Goal: Submit feedback/report problem: Submit feedback/report problem

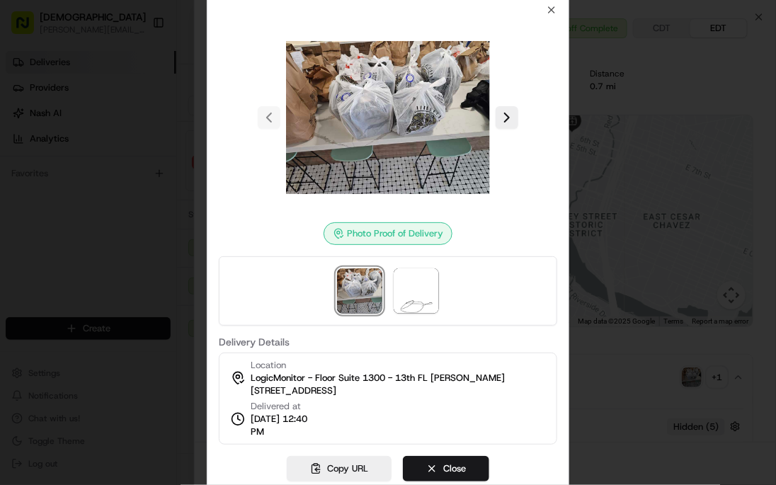
scroll to position [0, 228]
click at [176, 186] on div at bounding box center [388, 242] width 776 height 485
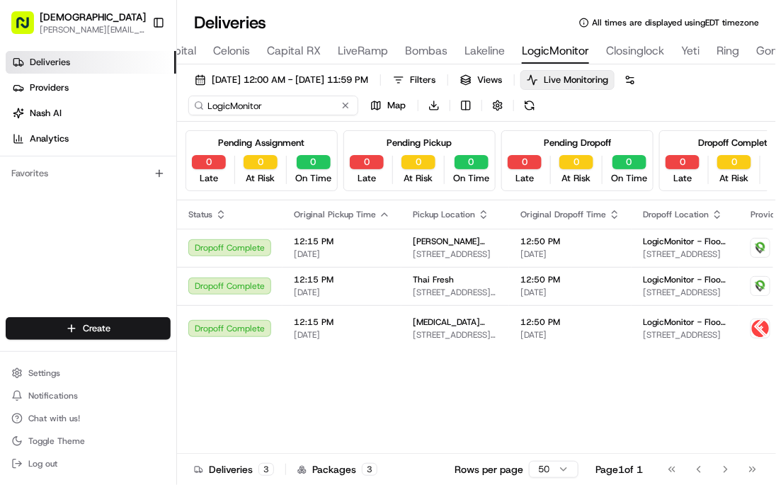
click at [237, 105] on input "LogicMonitor" at bounding box center [273, 106] width 170 height 20
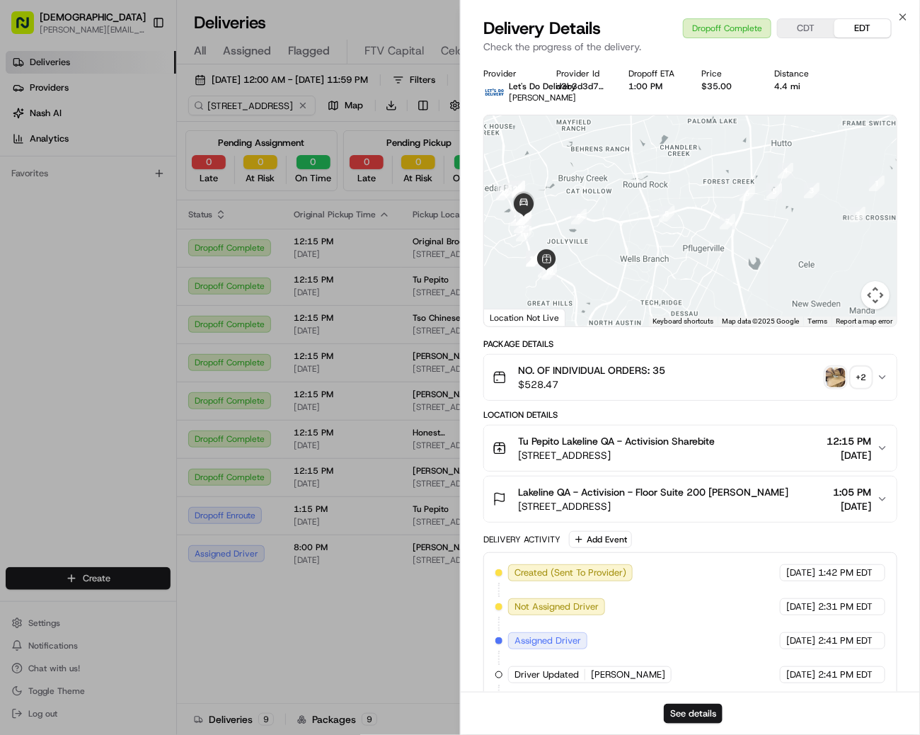
scroll to position [0, 359]
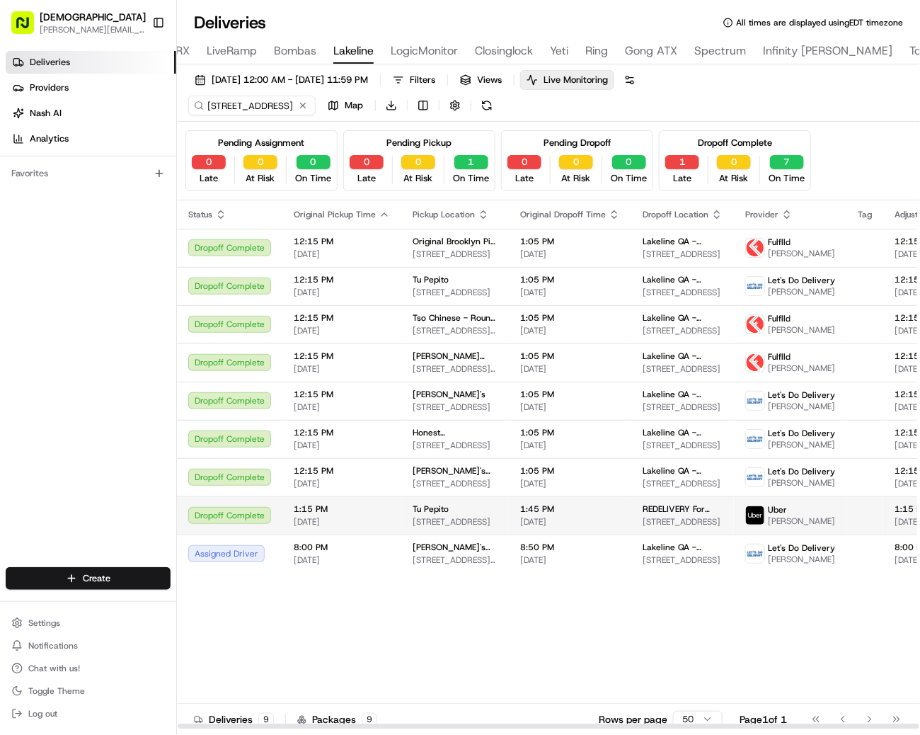
click at [407, 534] on td "Tu Pepito 13343 N Hwy 183, Austin, TX 78759, USA" at bounding box center [455, 515] width 108 height 38
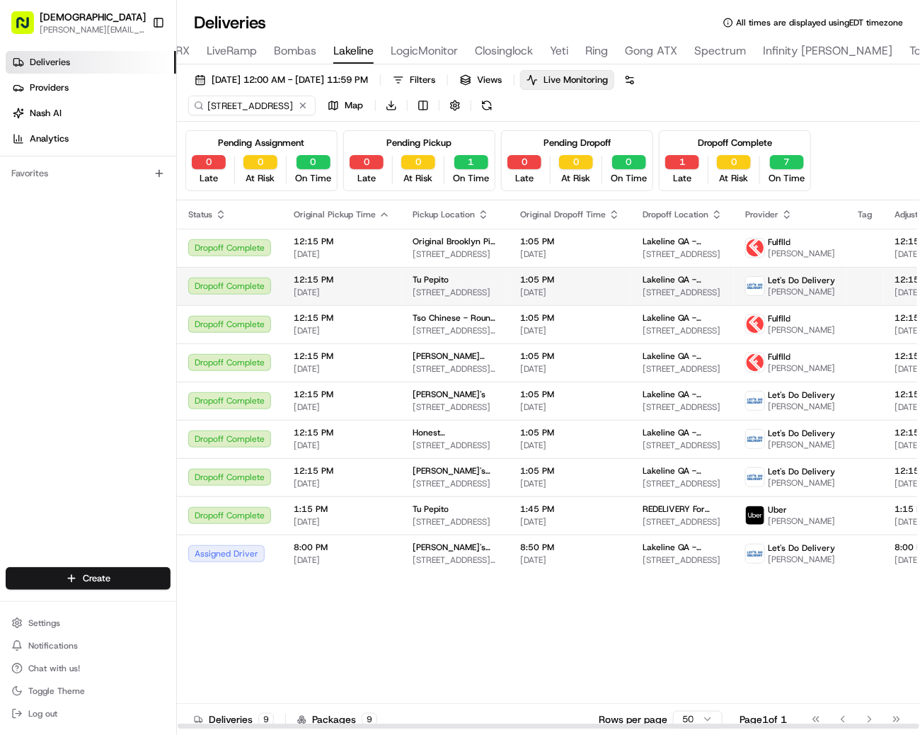
click at [426, 297] on span "13343 N Hwy 183, Austin, TX 78759, USA" at bounding box center [455, 292] width 85 height 11
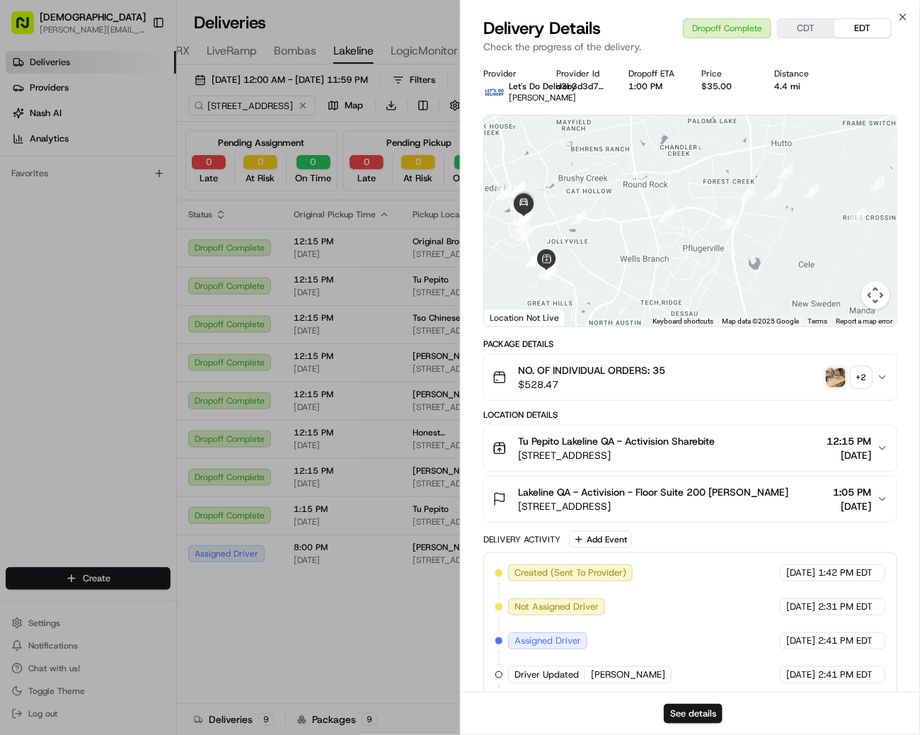
click at [832, 375] on img "button" at bounding box center [836, 377] width 20 height 20
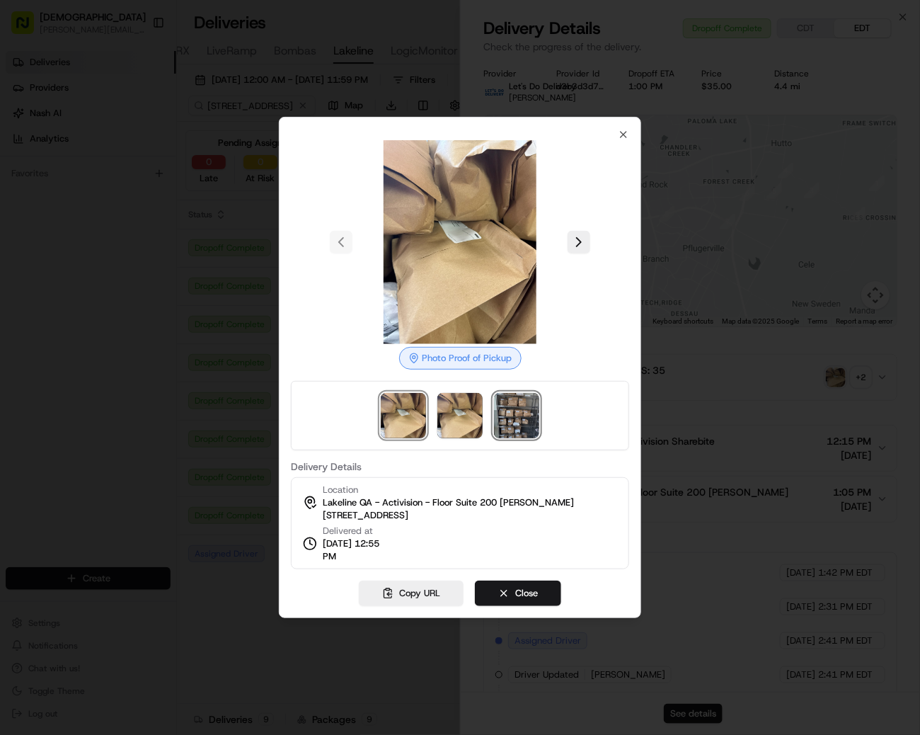
click at [512, 416] on img at bounding box center [516, 415] width 45 height 45
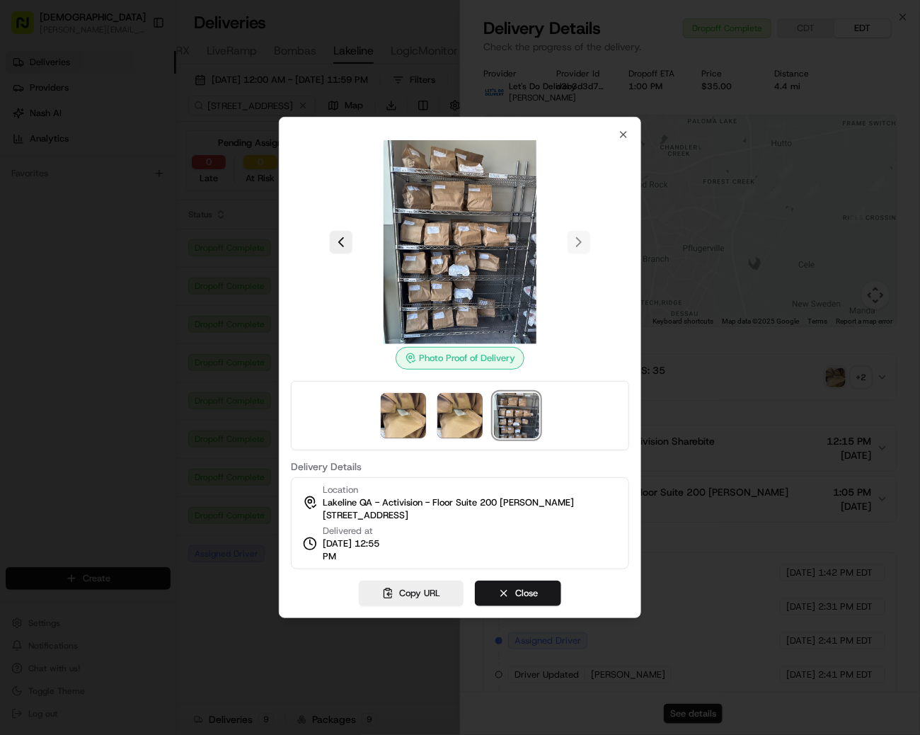
click at [255, 256] on div at bounding box center [460, 367] width 920 height 735
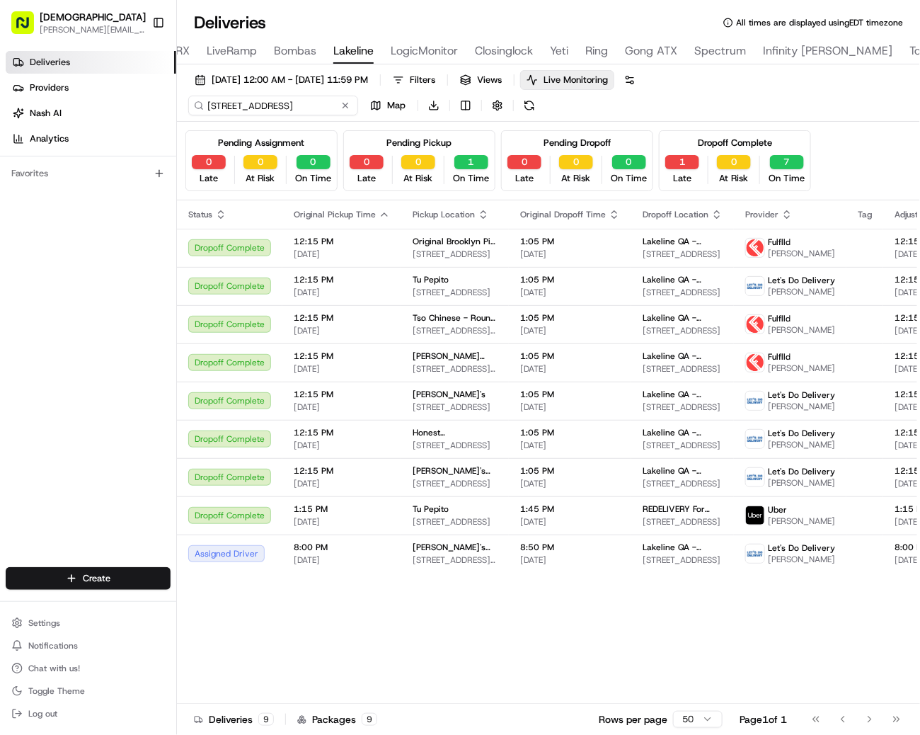
click at [236, 100] on input "11200 Lakeline Blvd, Austin, TX 78717, USA" at bounding box center [273, 106] width 170 height 20
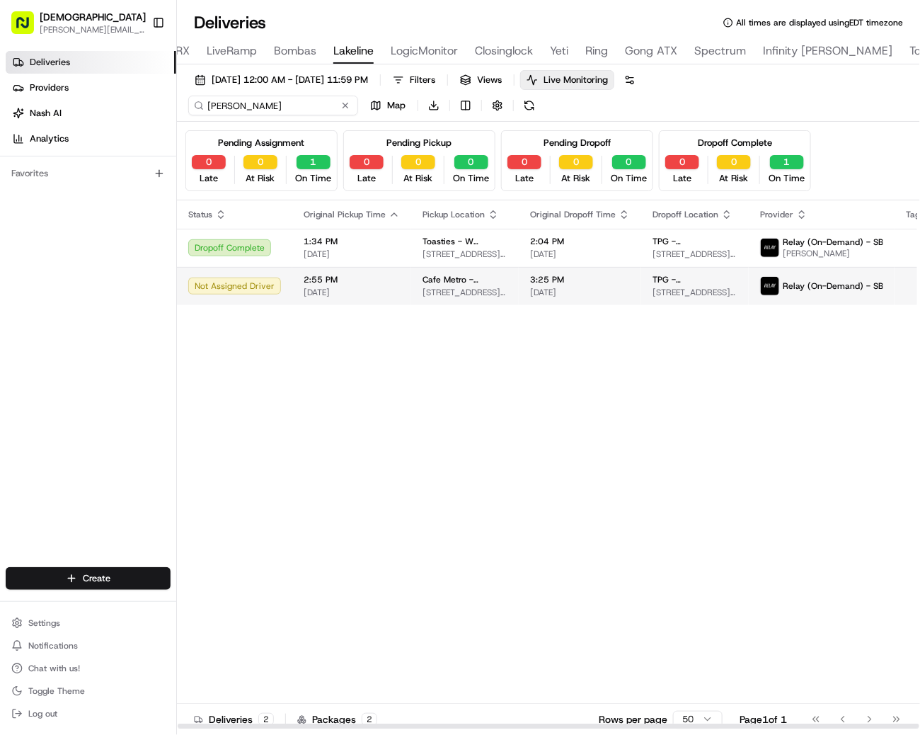
type input "evan smith"
click at [307, 288] on span "[DATE]" at bounding box center [352, 292] width 96 height 11
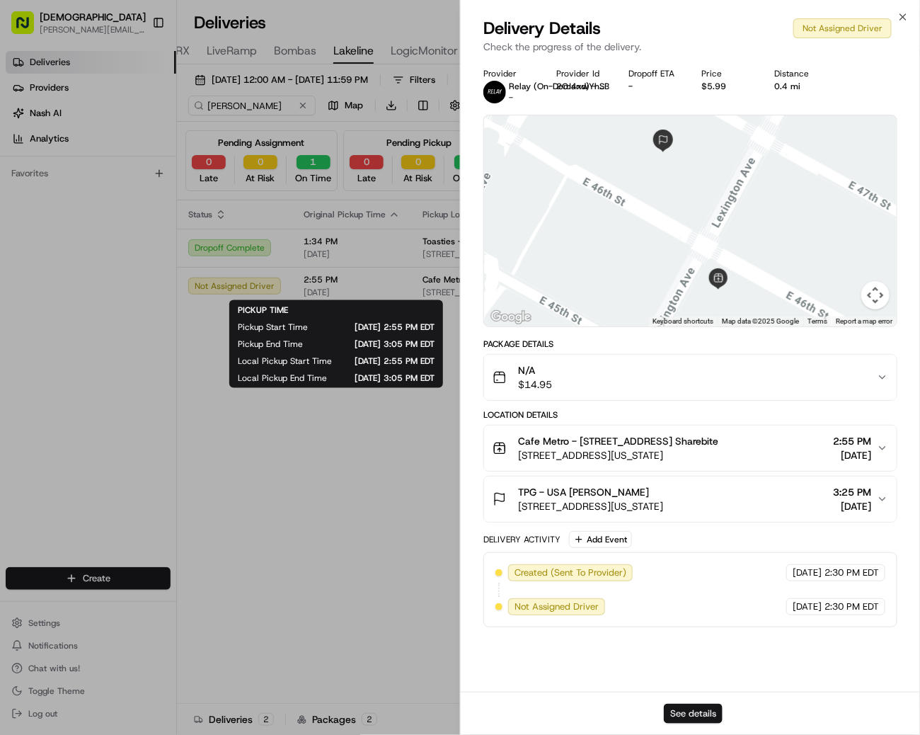
click at [690, 705] on button "See details" at bounding box center [693, 713] width 59 height 20
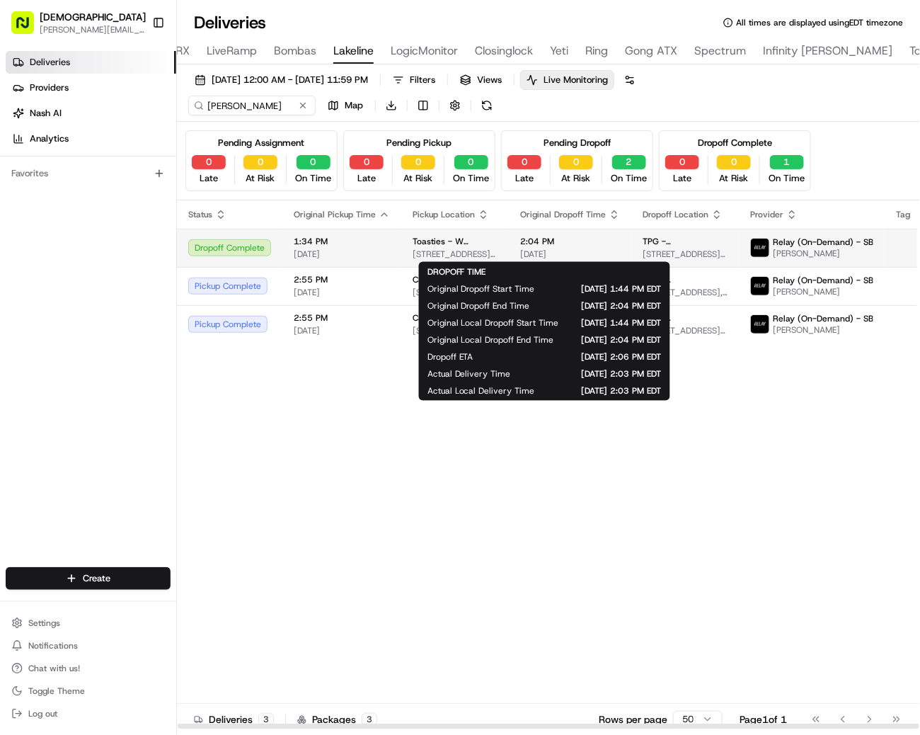
click at [534, 258] on span "[DATE]" at bounding box center [570, 253] width 100 height 11
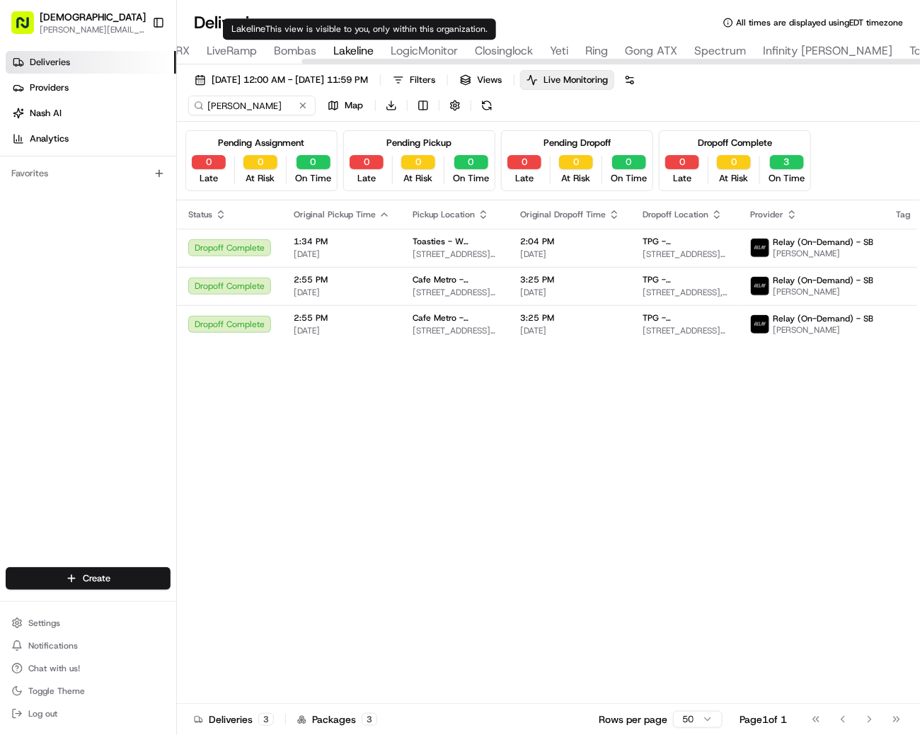
click at [343, 47] on span "Lakeline" at bounding box center [353, 50] width 40 height 17
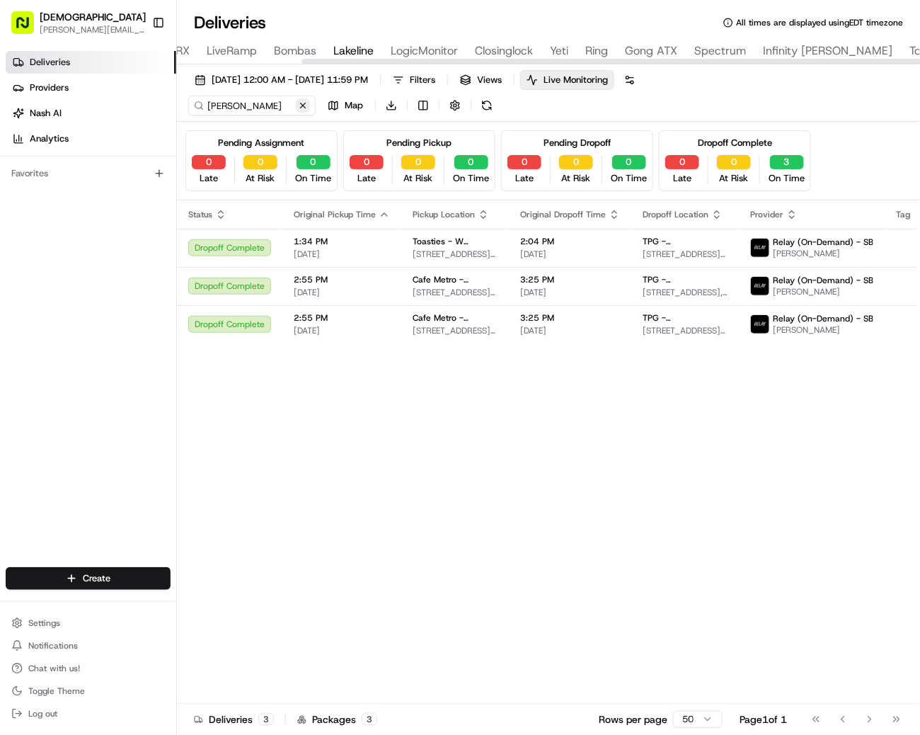
click at [303, 98] on button at bounding box center [303, 105] width 14 height 14
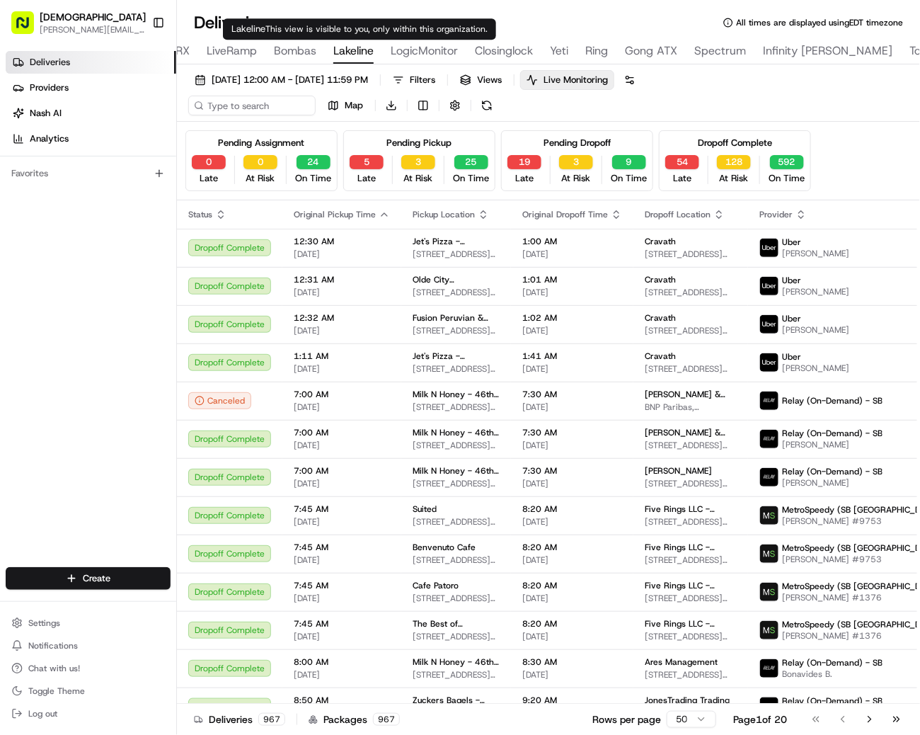
click at [360, 52] on span "Lakeline" at bounding box center [353, 50] width 40 height 17
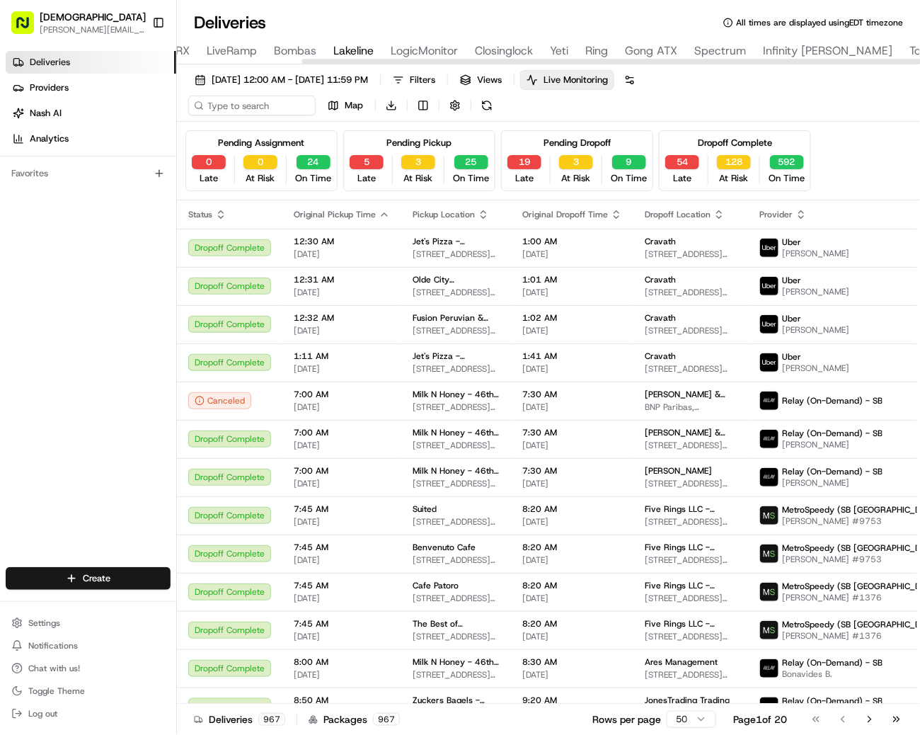
click at [360, 52] on span "Lakeline" at bounding box center [353, 50] width 40 height 17
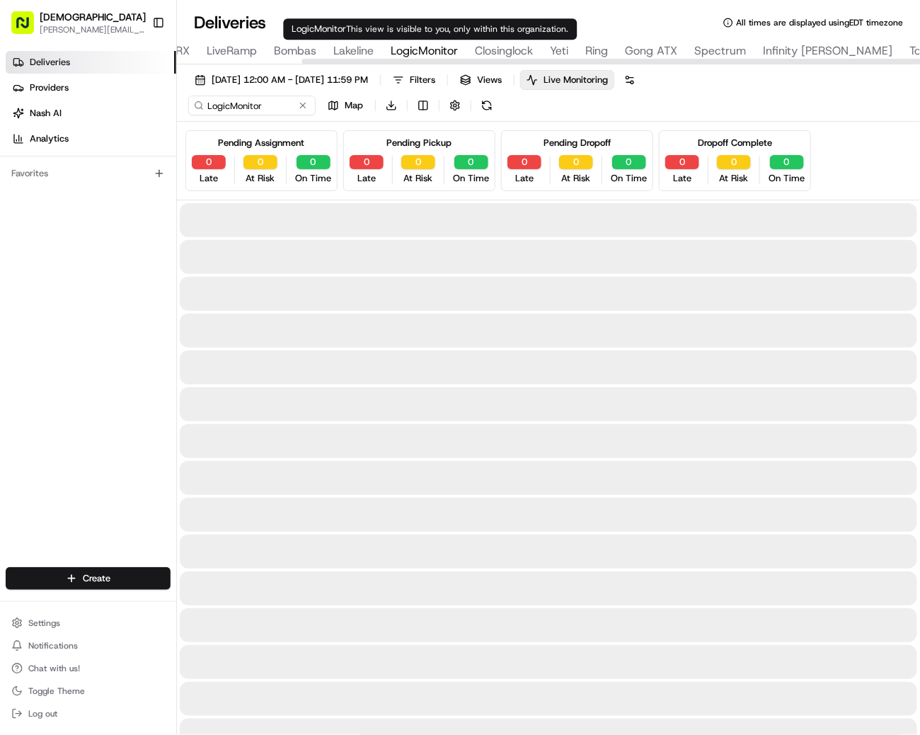
click at [417, 47] on span "LogicMonitor" at bounding box center [424, 50] width 67 height 17
type input "11200 Lakeline Blvd, Austin, TX 78717, USA"
click at [347, 54] on span "Lakeline" at bounding box center [353, 50] width 40 height 17
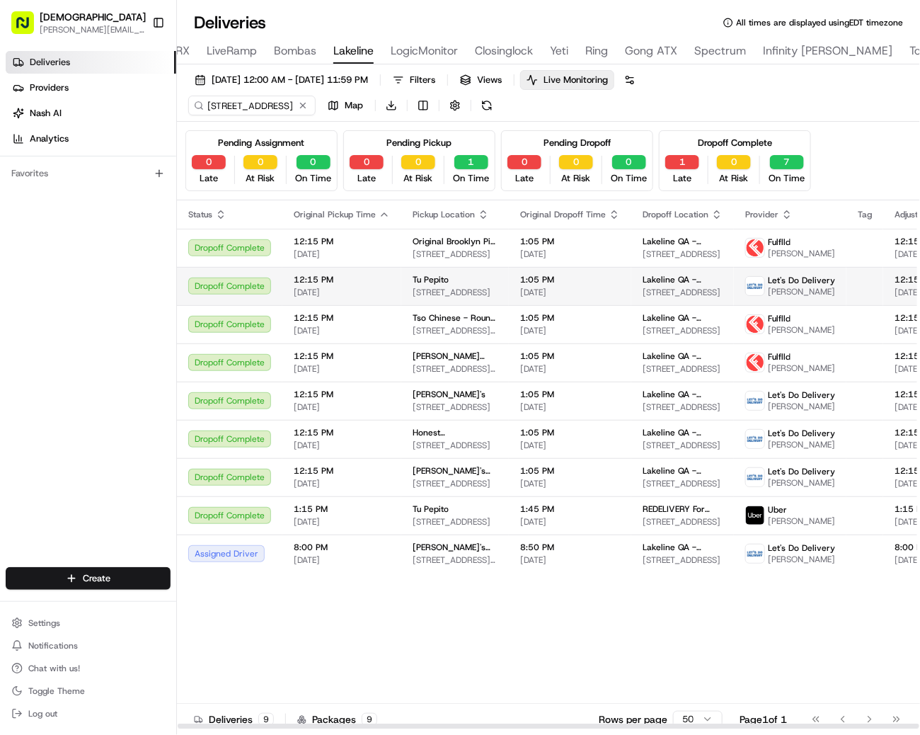
click at [456, 294] on span "13343 N Hwy 183, Austin, TX 78759, USA" at bounding box center [455, 292] width 85 height 11
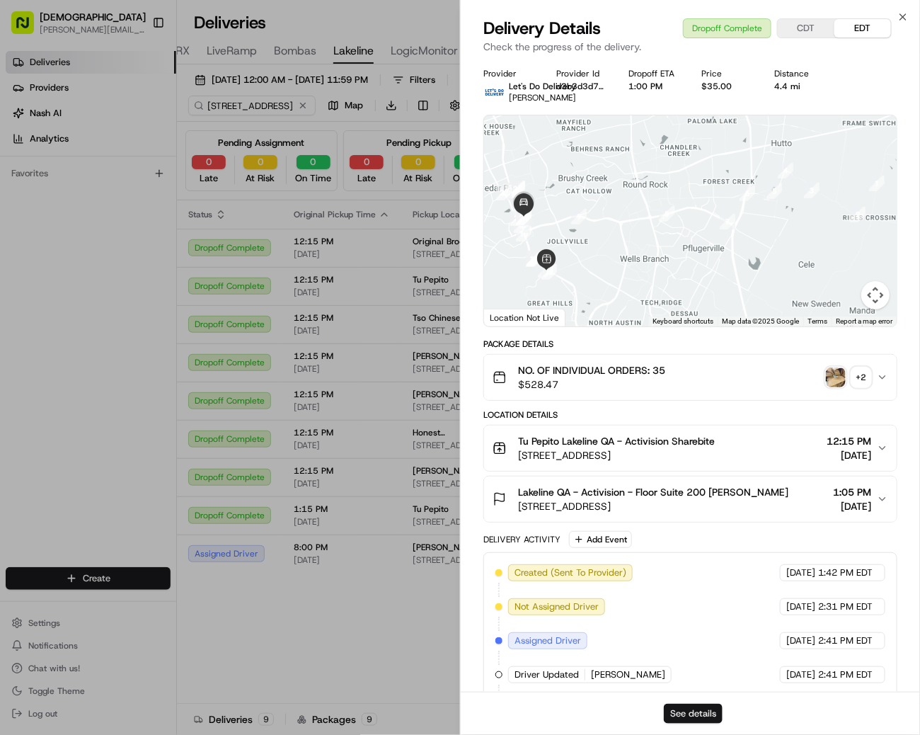
click at [694, 706] on button "See details" at bounding box center [693, 713] width 59 height 20
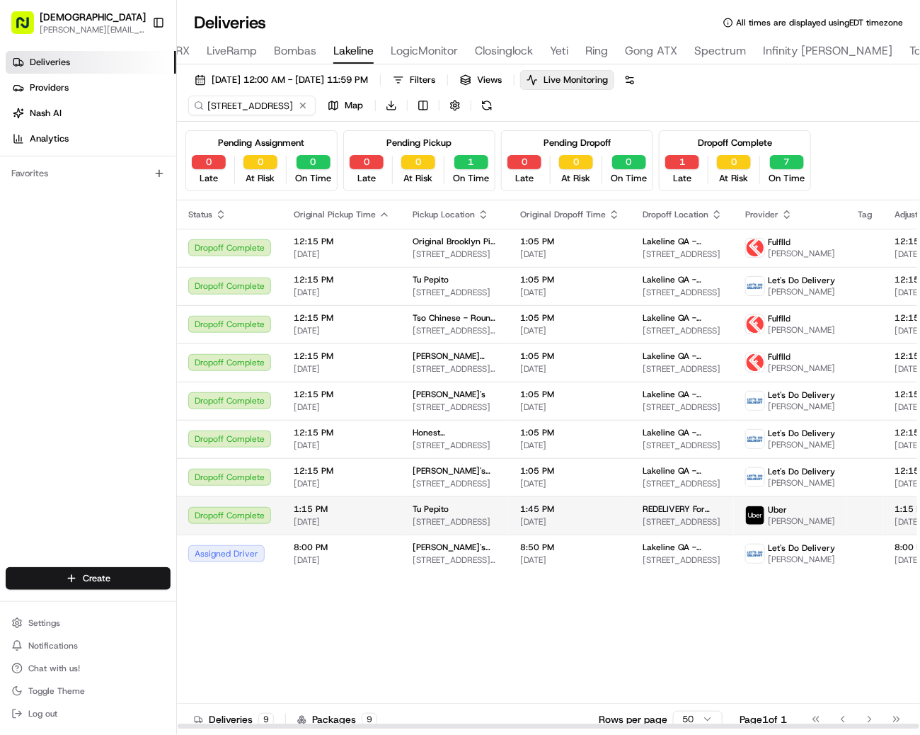
click at [450, 527] on span "13343 N Hwy 183, Austin, TX 78759, USA" at bounding box center [455, 521] width 85 height 11
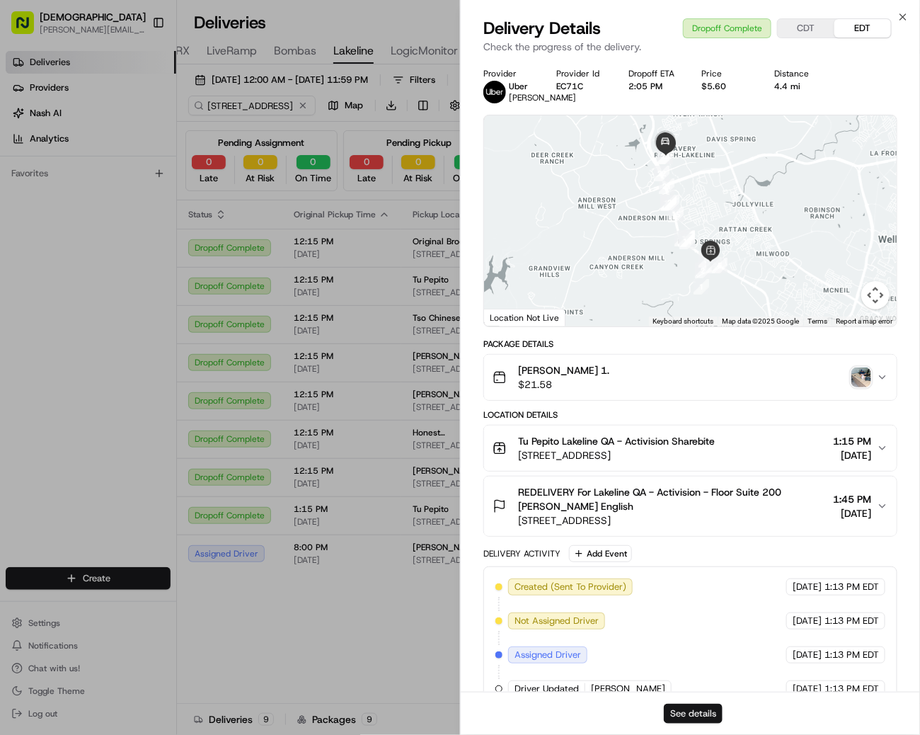
click at [708, 709] on button "See details" at bounding box center [693, 713] width 59 height 20
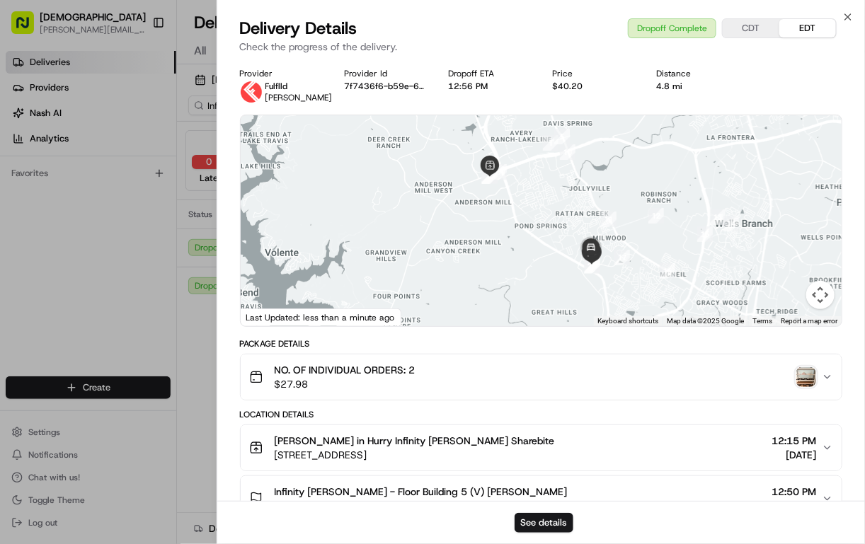
scroll to position [299, 0]
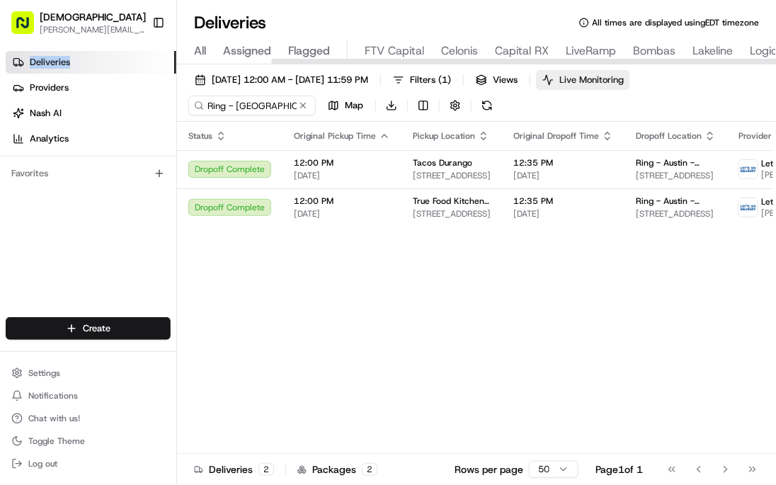
scroll to position [0, 335]
click at [621, 76] on span "Live Monitoring" at bounding box center [591, 80] width 64 height 13
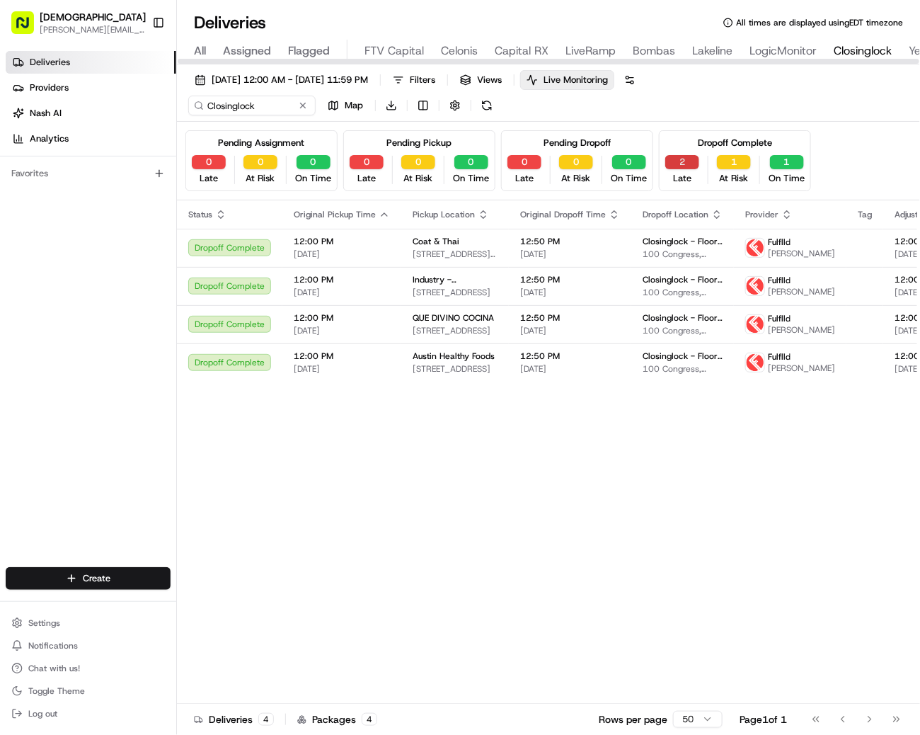
click at [676, 164] on button "2" at bounding box center [682, 162] width 34 height 14
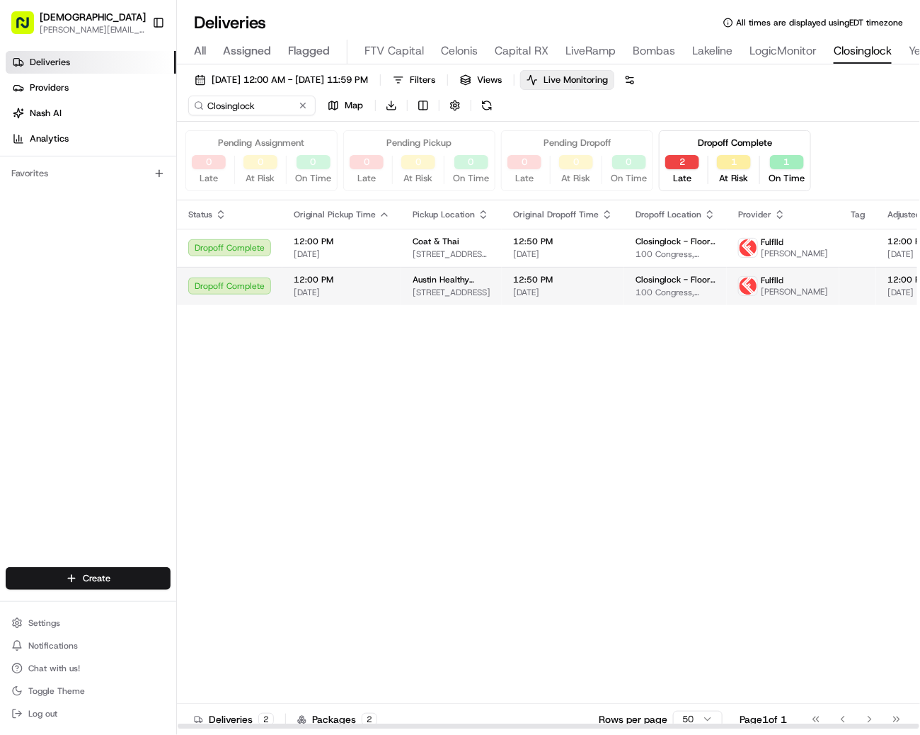
click at [523, 297] on span "[DATE]" at bounding box center [563, 292] width 100 height 11
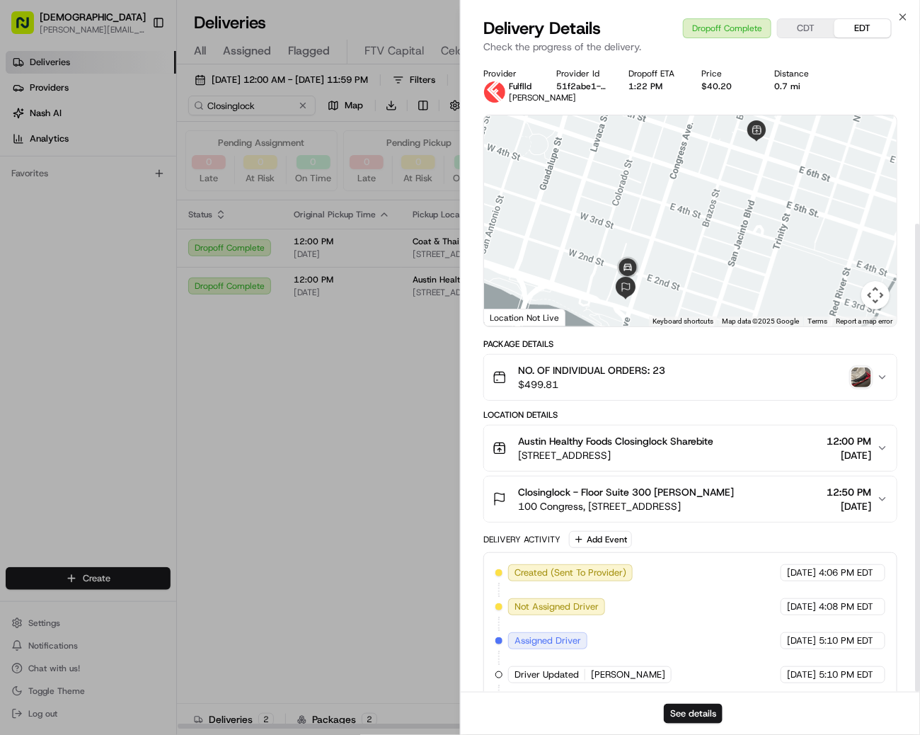
scroll to position [222, 0]
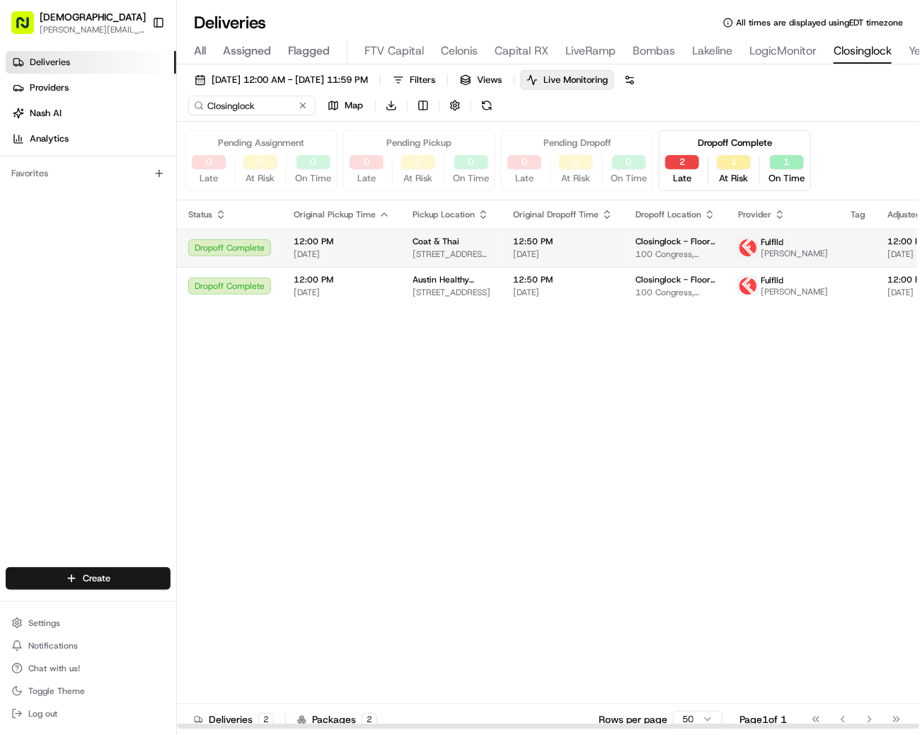
click at [401, 267] on td "Coat & Thai 1720 Barton Springs Rd, Austin, TX 78704, USA" at bounding box center [451, 248] width 100 height 38
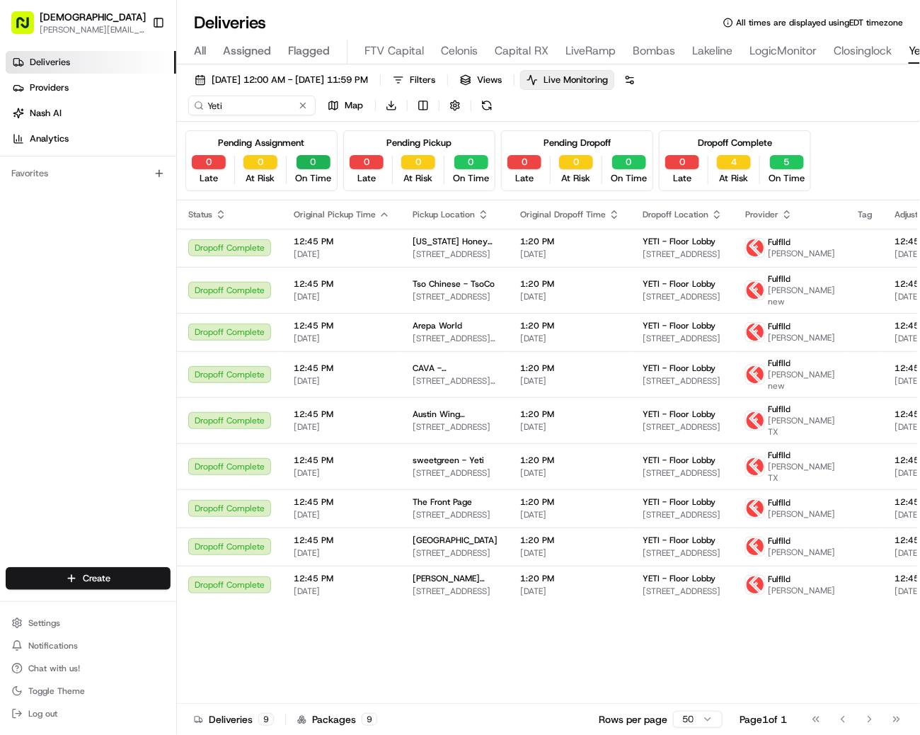
scroll to position [0, 476]
click at [265, 113] on input "Yeti" at bounding box center [273, 106] width 170 height 20
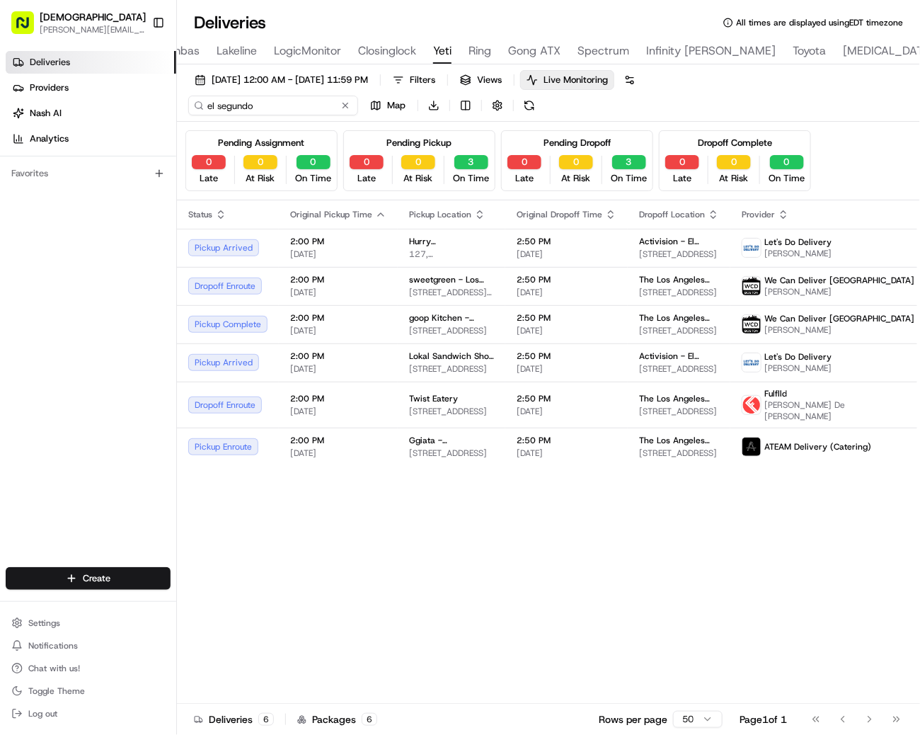
type input "el segundo"
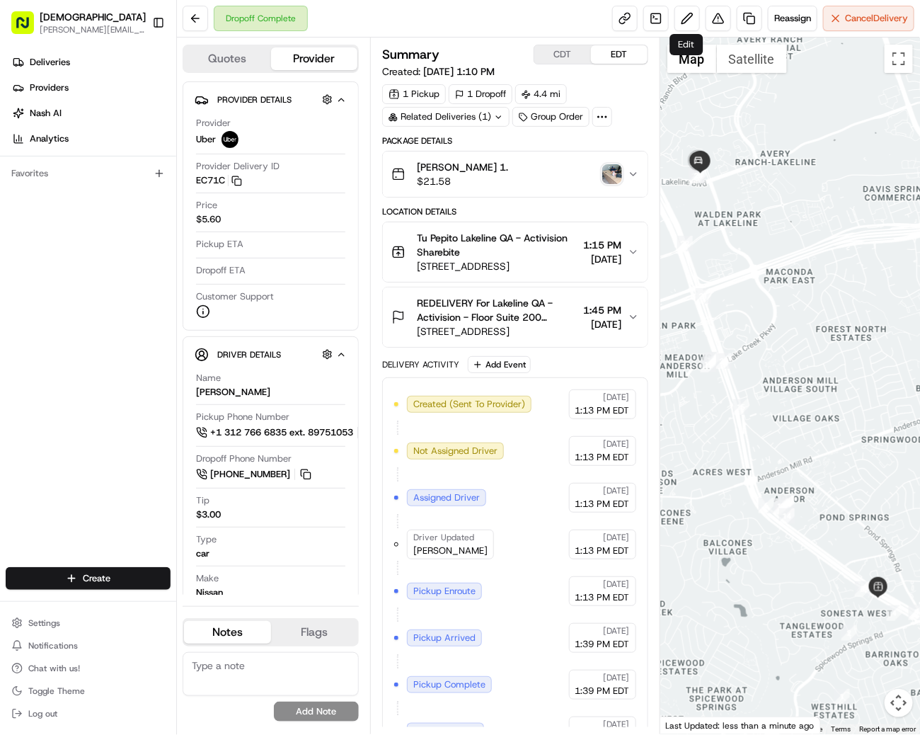
click at [717, 1] on div "Dropoff Complete Reassign Cancel Delivery" at bounding box center [548, 19] width 743 height 38
click at [717, 16] on button at bounding box center [718, 18] width 25 height 25
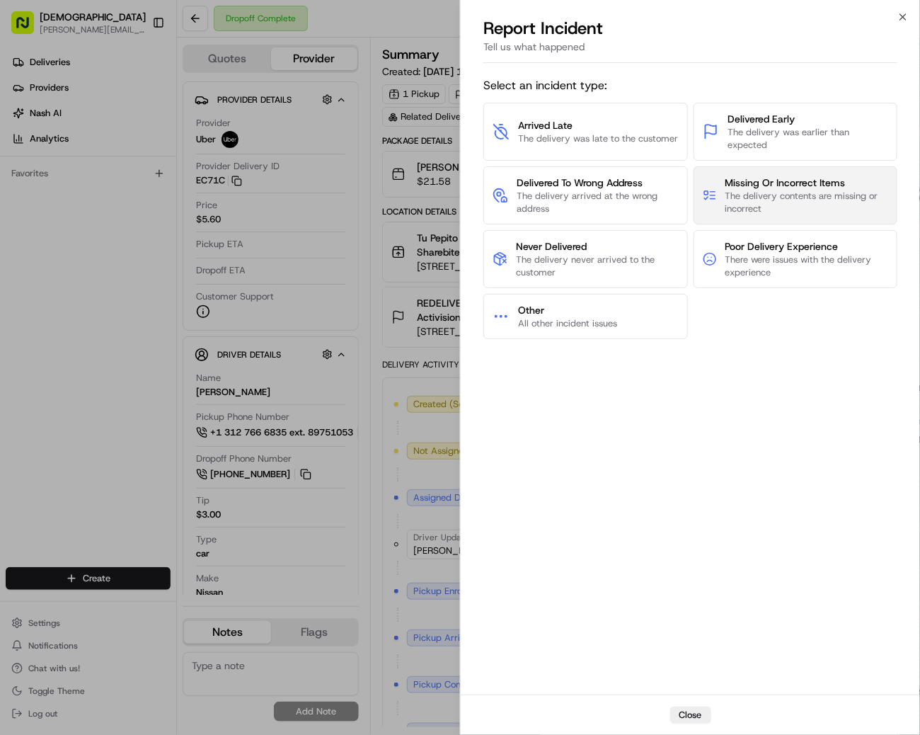
click at [715, 209] on button "Missing Or Incorrect Items The delivery contents are missing or incorrect" at bounding box center [796, 195] width 205 height 58
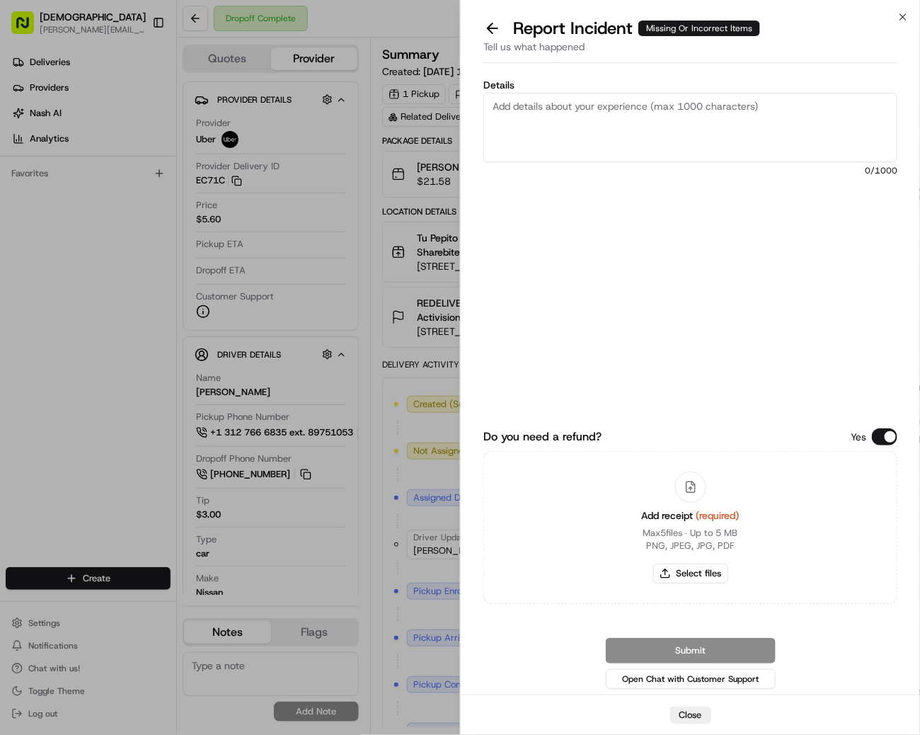
click at [518, 120] on textarea "Details" at bounding box center [690, 127] width 414 height 69
type textarea "Driver gave client the wrong order for someone else. From a different restauran…"
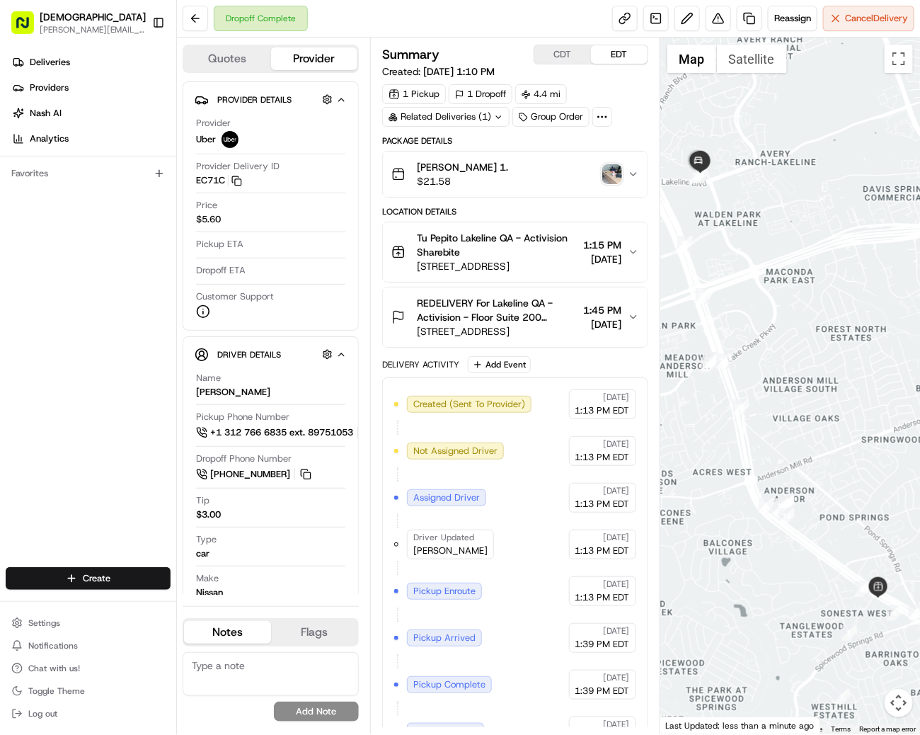
click at [604, 176] on img "button" at bounding box center [612, 174] width 20 height 20
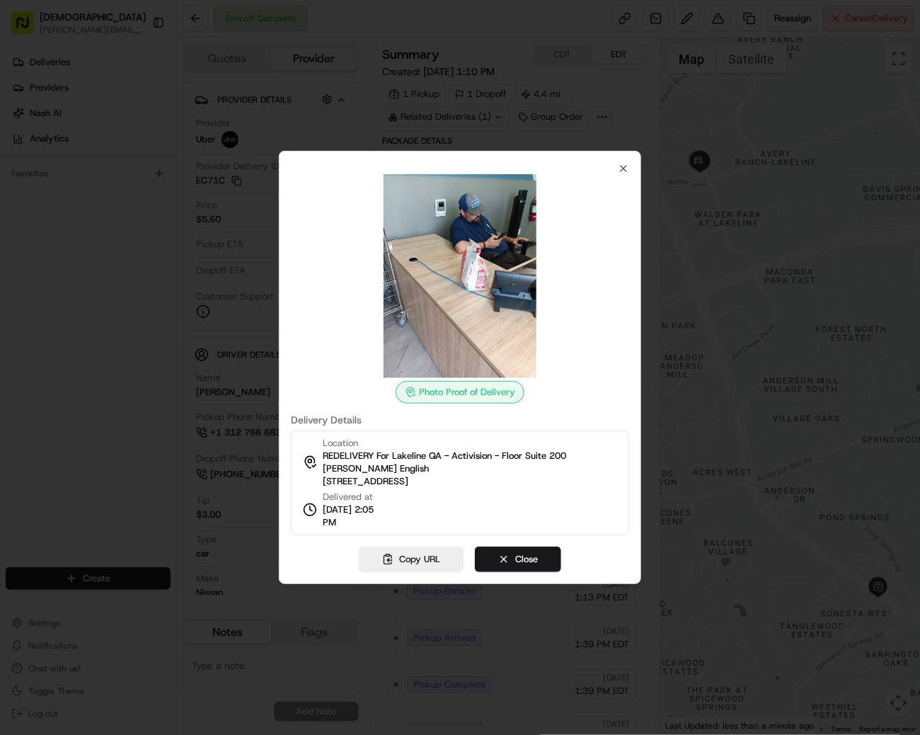
click at [545, 105] on div at bounding box center [460, 367] width 920 height 735
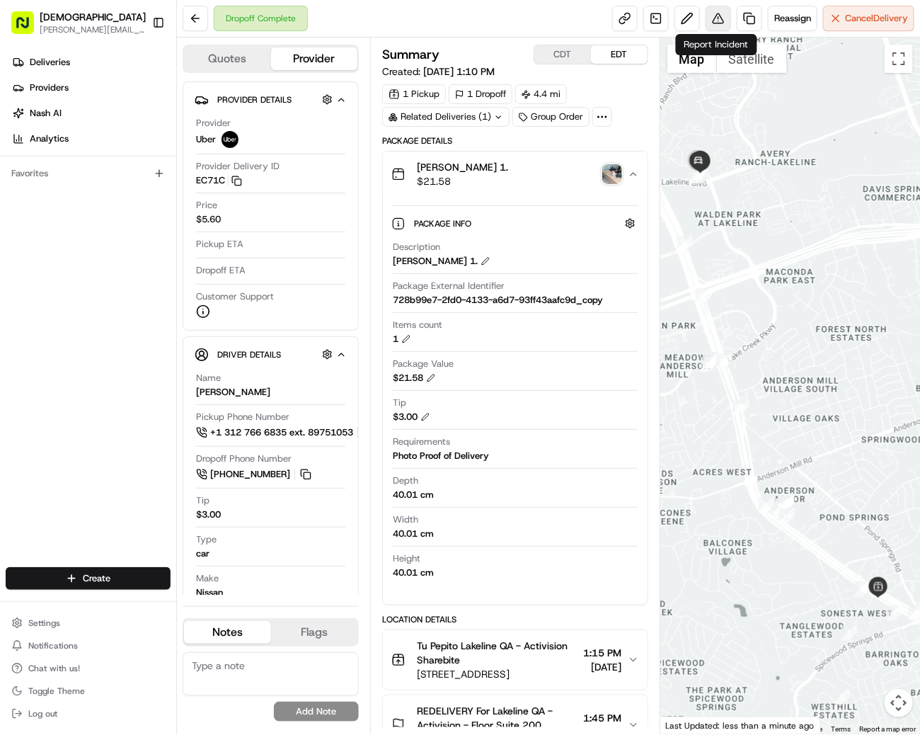
click at [722, 22] on button at bounding box center [718, 18] width 25 height 25
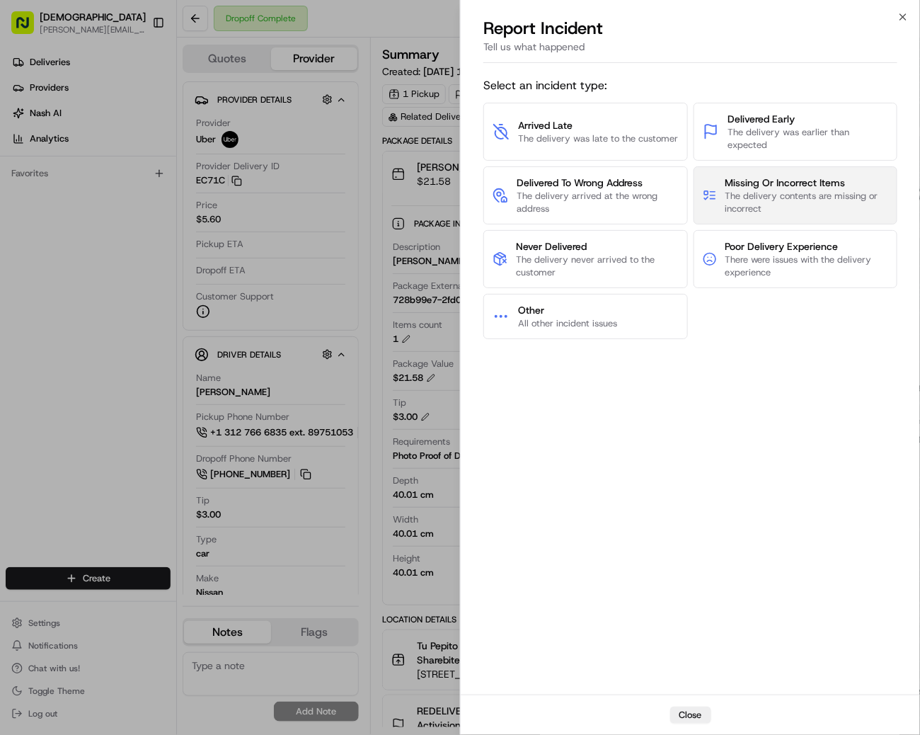
click at [773, 197] on span "The delivery contents are missing or incorrect" at bounding box center [806, 202] width 163 height 25
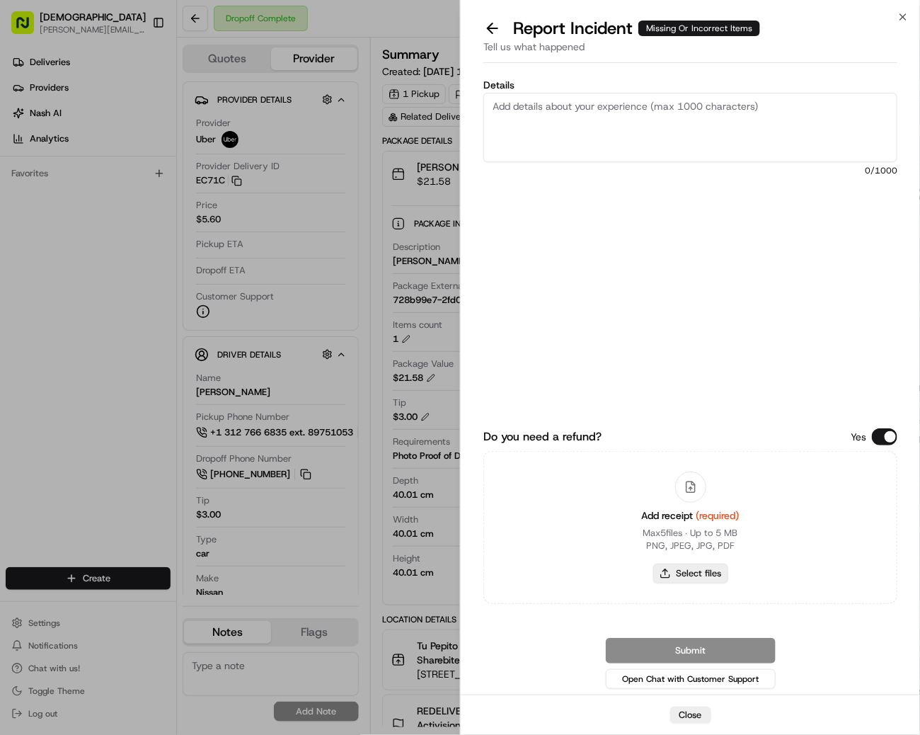
click at [683, 579] on button "Select files" at bounding box center [690, 573] width 75 height 20
type input "C:\fakepath\Screenshot 2025-08-20 at 2.36.10 PM.png"
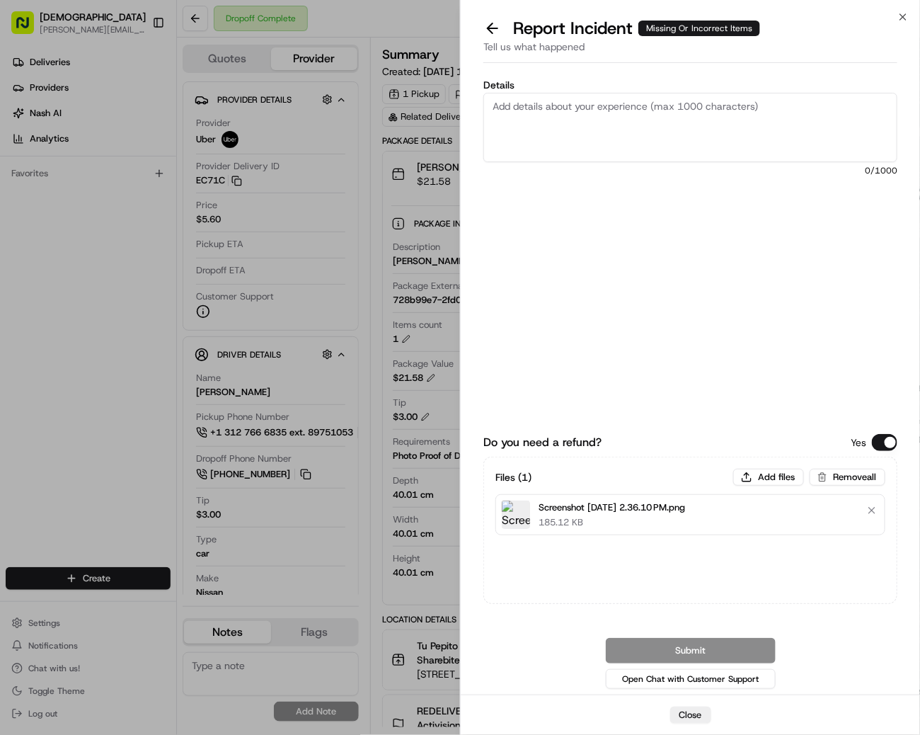
click at [583, 125] on textarea "Details" at bounding box center [690, 127] width 414 height 69
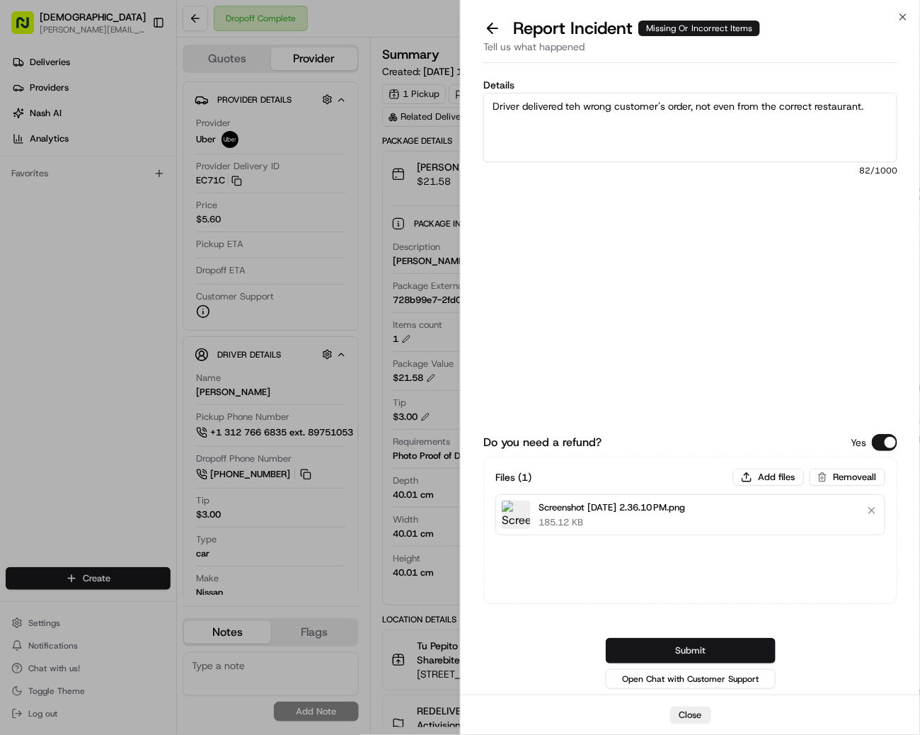
type textarea "Driver delivered teh wrong customer's order, not even from the correct restaura…"
click at [718, 651] on button "Submit" at bounding box center [691, 650] width 170 height 25
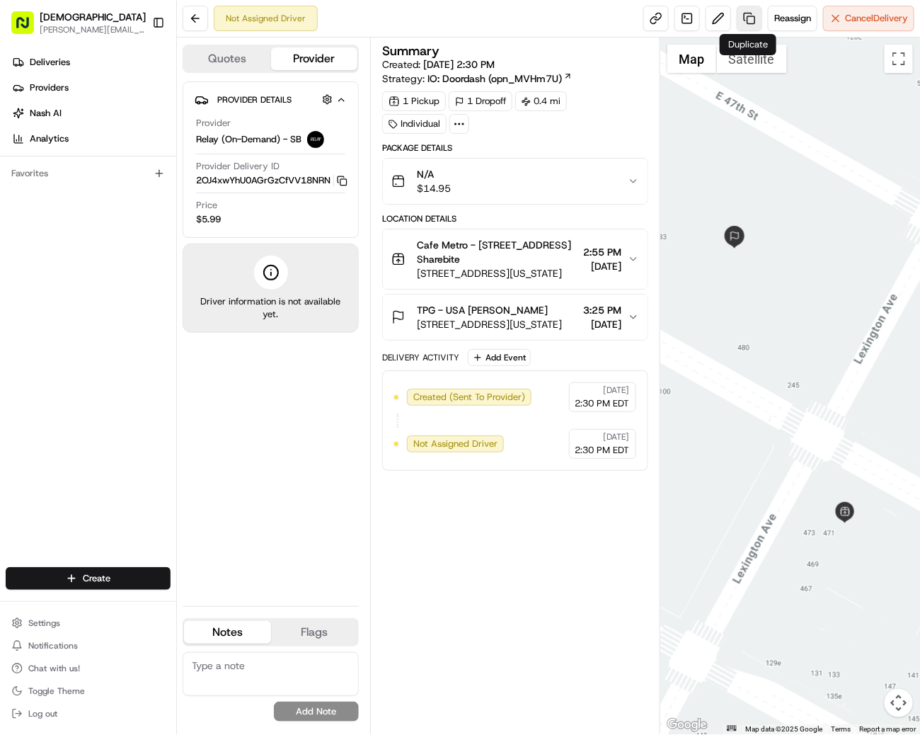
click at [753, 13] on link at bounding box center [749, 18] width 25 height 25
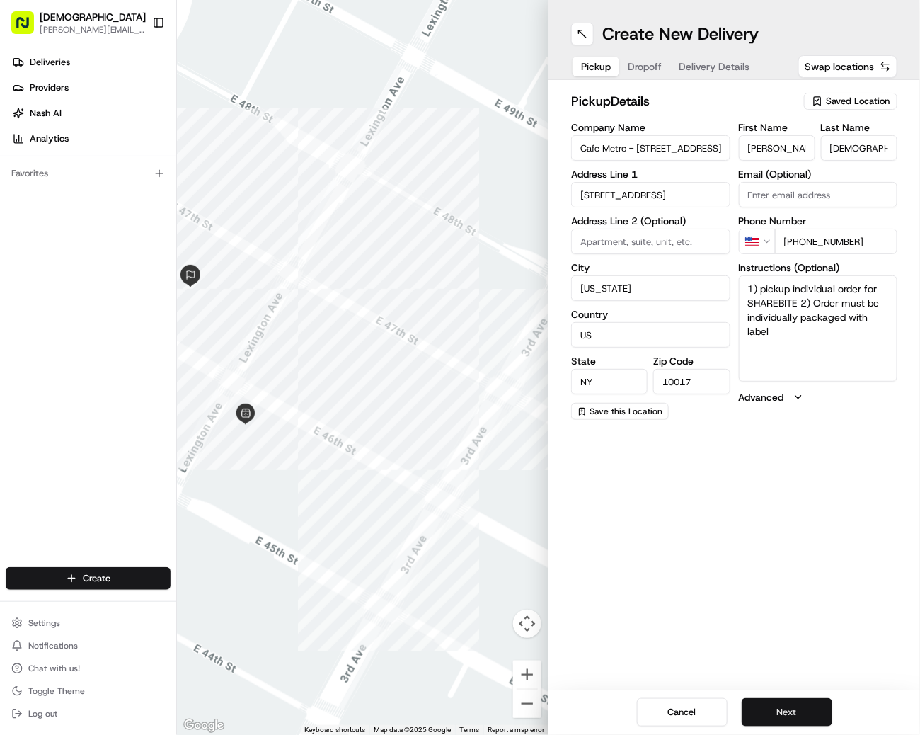
click at [763, 710] on button "Next" at bounding box center [787, 712] width 91 height 28
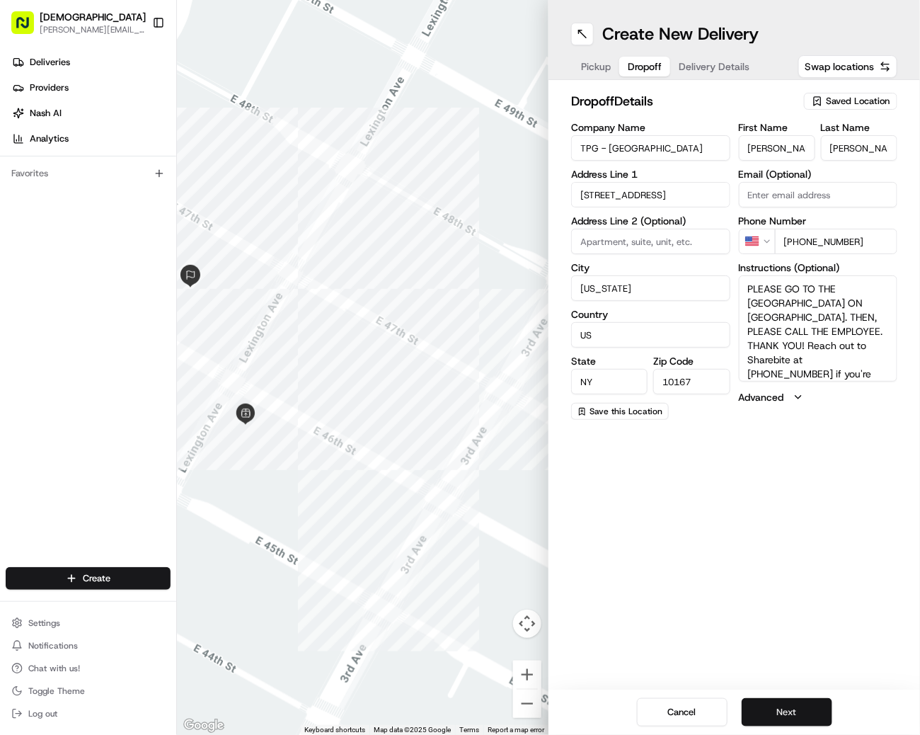
click at [763, 710] on button "Next" at bounding box center [787, 712] width 91 height 28
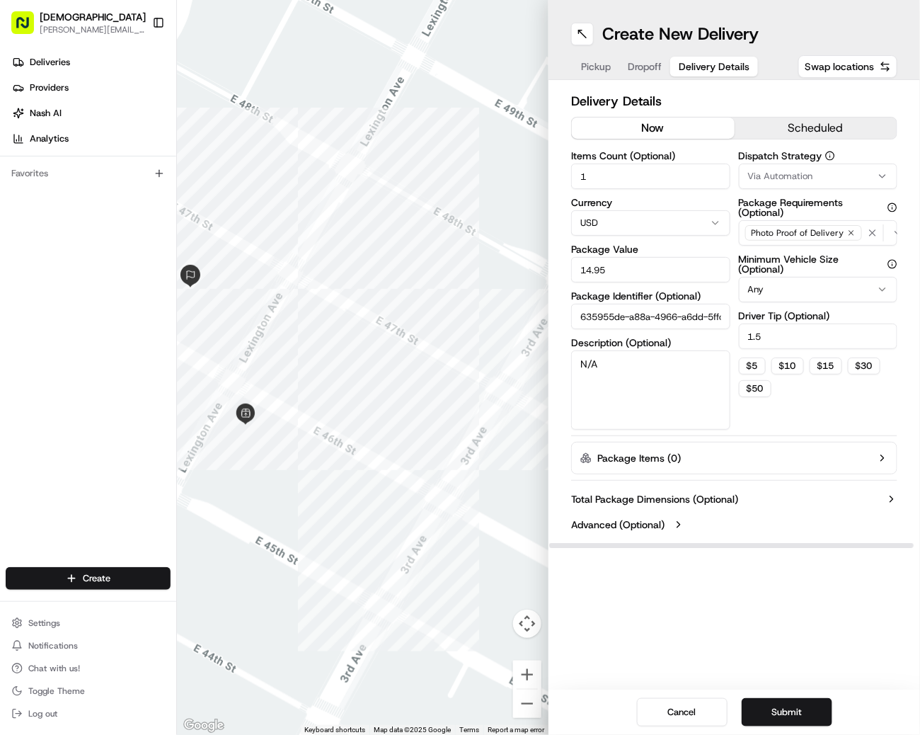
click at [628, 127] on button "now" at bounding box center [653, 127] width 163 height 21
click at [792, 706] on button "Submit" at bounding box center [787, 712] width 91 height 28
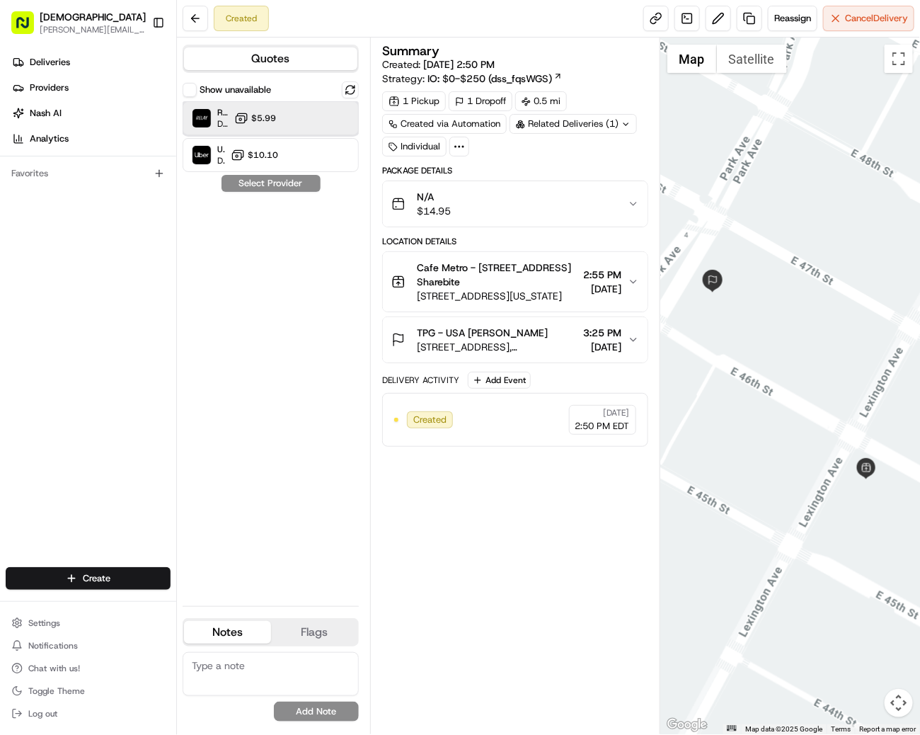
click at [261, 127] on div "Relay (On-Demand) - SB Dropoff ETA - $5.99" at bounding box center [271, 118] width 176 height 34
click at [258, 185] on button "Assign Provider" at bounding box center [271, 183] width 100 height 17
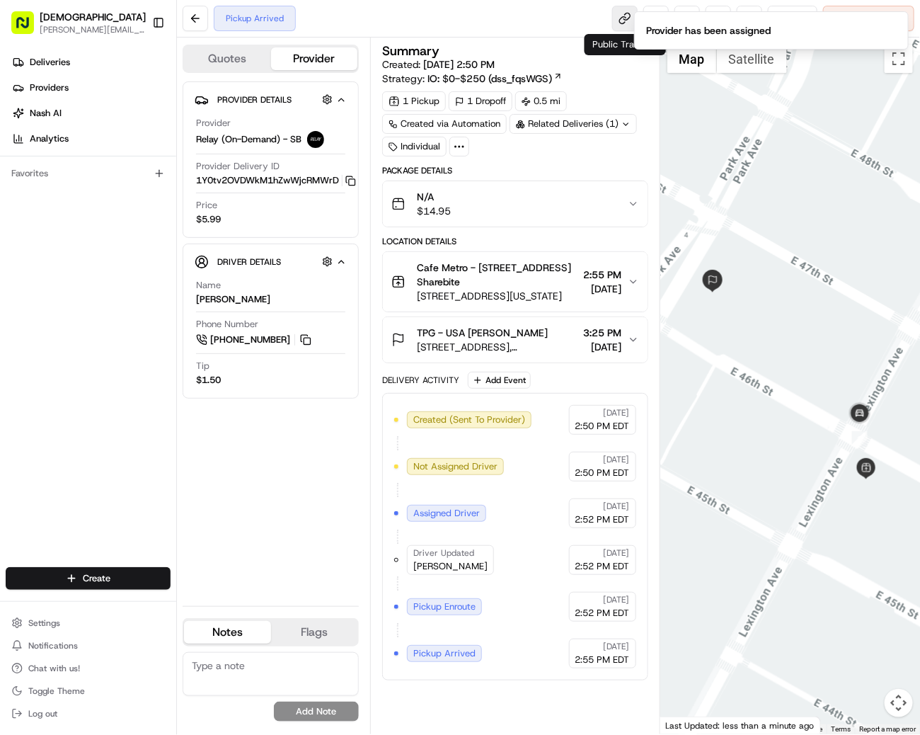
click at [621, 12] on link at bounding box center [624, 18] width 25 height 25
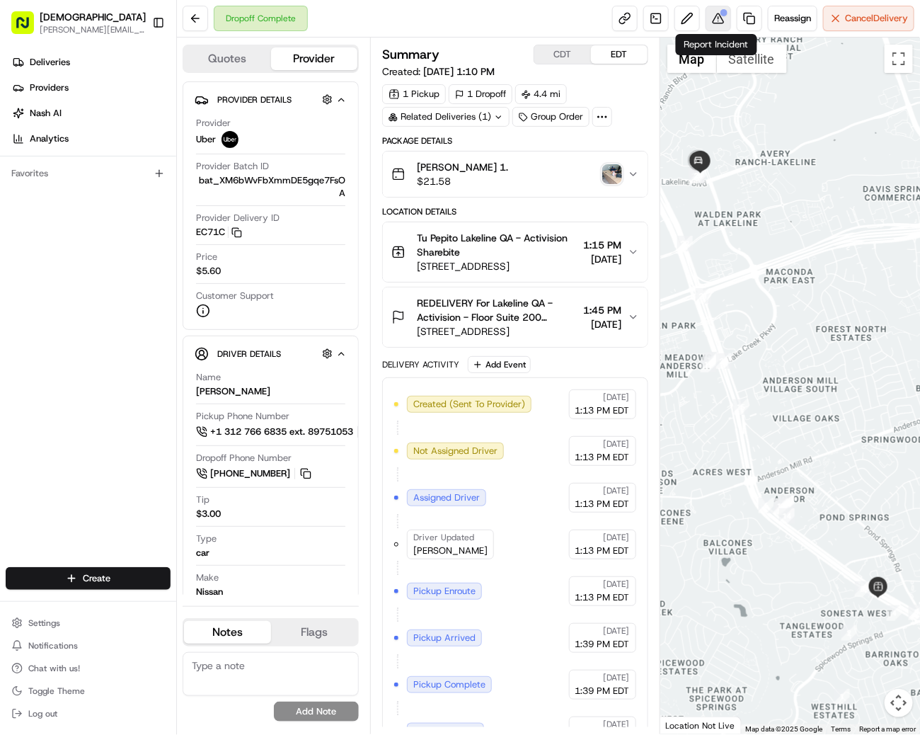
click at [712, 16] on button at bounding box center [718, 18] width 25 height 25
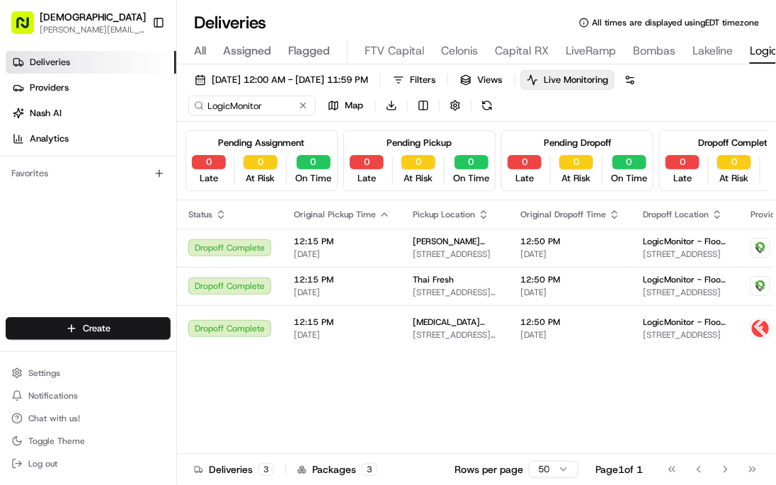
scroll to position [0, 228]
